Goal: Transaction & Acquisition: Book appointment/travel/reservation

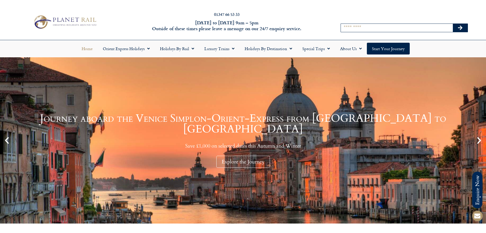
click at [417, 21] on div "Search" at bounding box center [404, 28] width 127 height 14
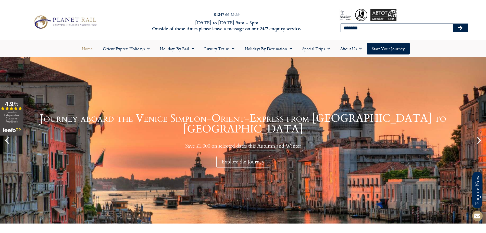
type input "*******"
click at [453, 24] on button "Search" at bounding box center [460, 28] width 15 height 8
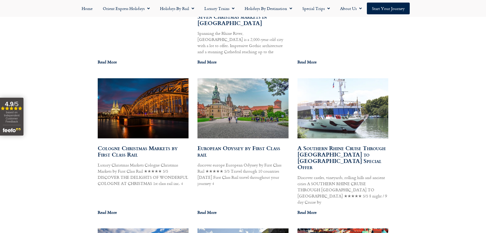
scroll to position [384, 0]
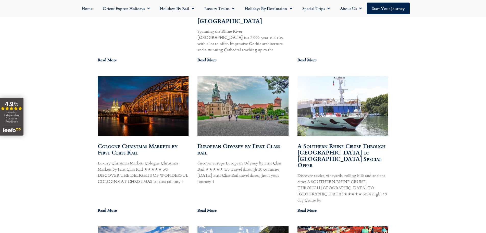
click at [129, 120] on img at bounding box center [143, 106] width 92 height 62
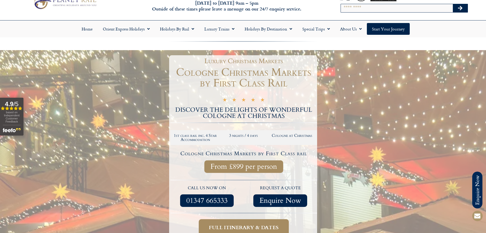
scroll to position [26, 0]
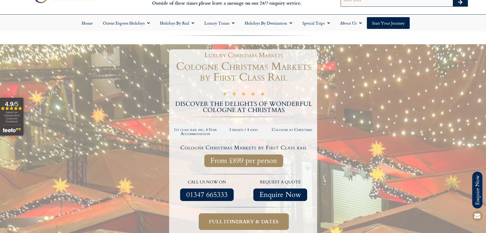
click at [187, 63] on h1 "Cologne Christmas Markets by First Class Rail" at bounding box center [244, 71] width 147 height 21
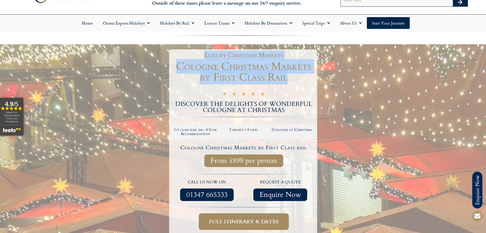
drag, startPoint x: 201, startPoint y: 55, endPoint x: 298, endPoint y: 75, distance: 98.5
click at [298, 75] on div "Luxury Christmas Markets Cologne Christmas Markets by First Class Rail ★ ★ ★ ★ …" at bounding box center [243, 157] width 148 height 217
click at [298, 75] on h1 "Cologne Christmas Markets by First Class Rail" at bounding box center [244, 71] width 147 height 21
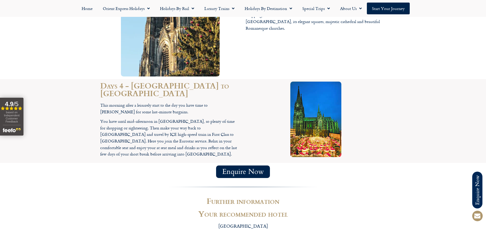
scroll to position [690, 0]
